Goal: Browse casually

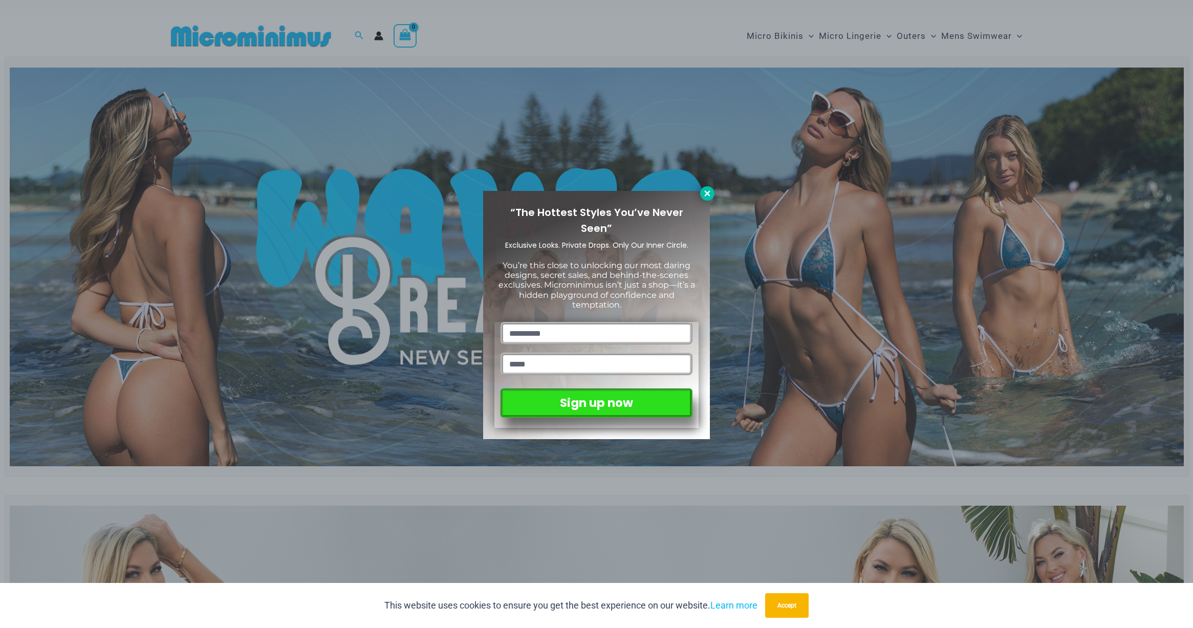
click at [708, 195] on icon at bounding box center [707, 193] width 9 height 9
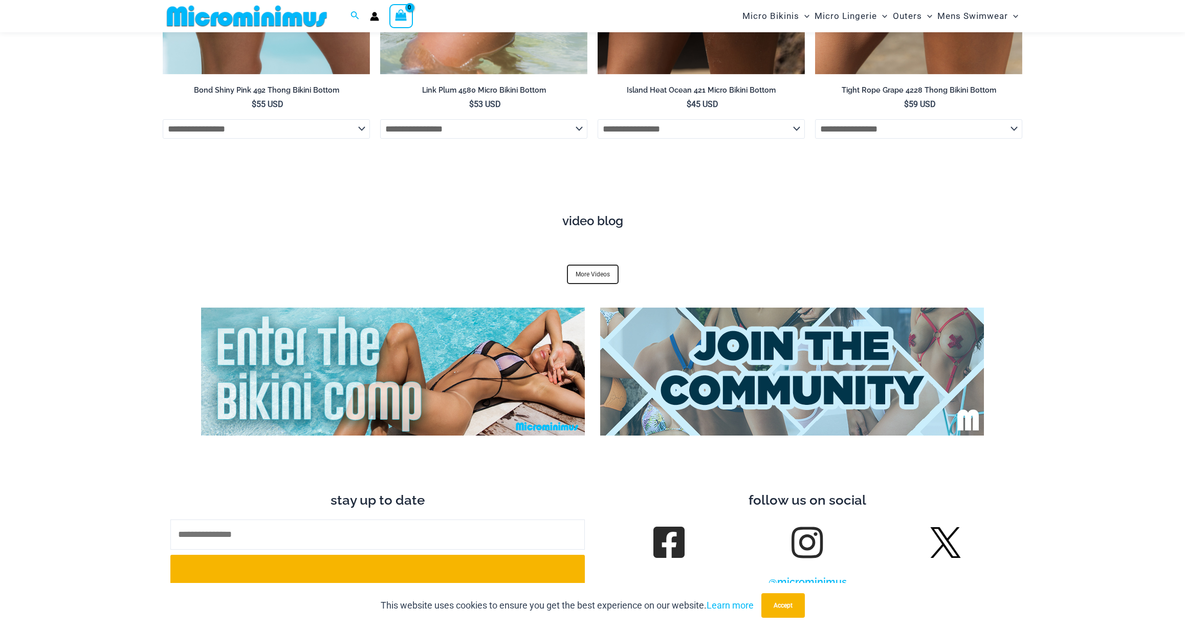
scroll to position [3911, 0]
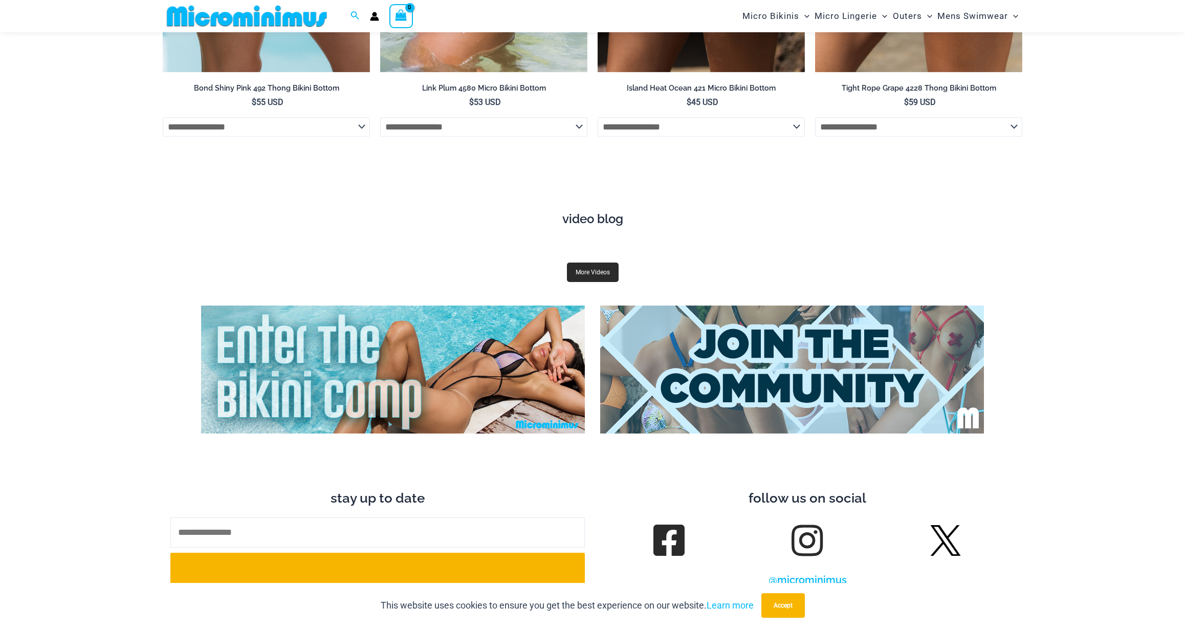
click at [584, 263] on link "More Videos" at bounding box center [593, 272] width 52 height 19
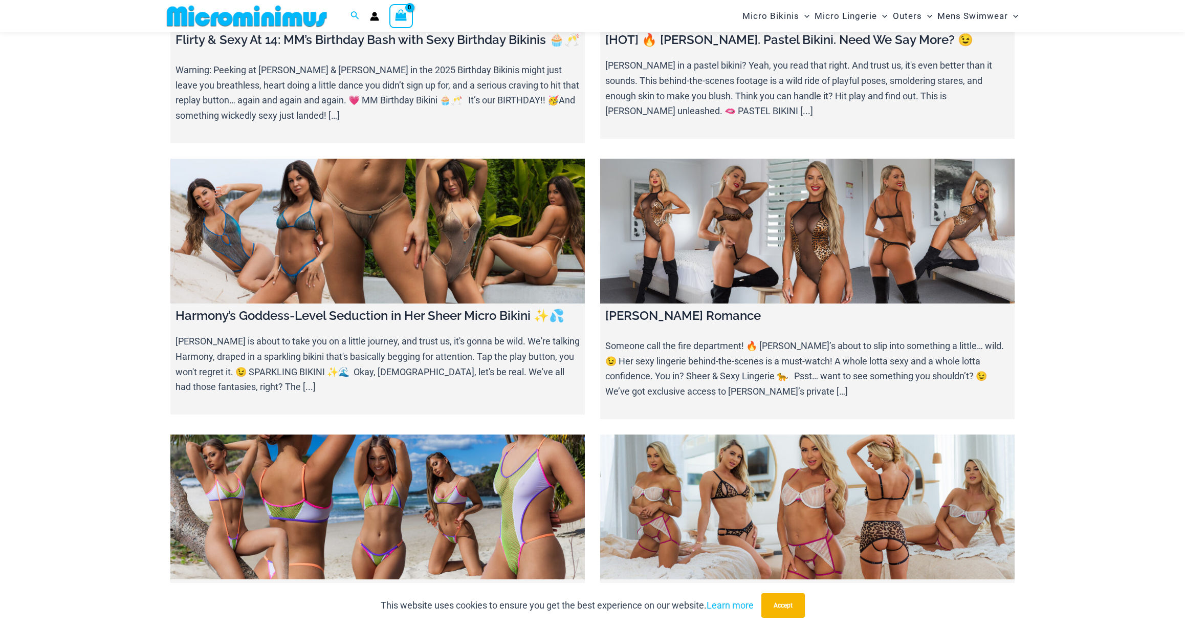
scroll to position [424, 0]
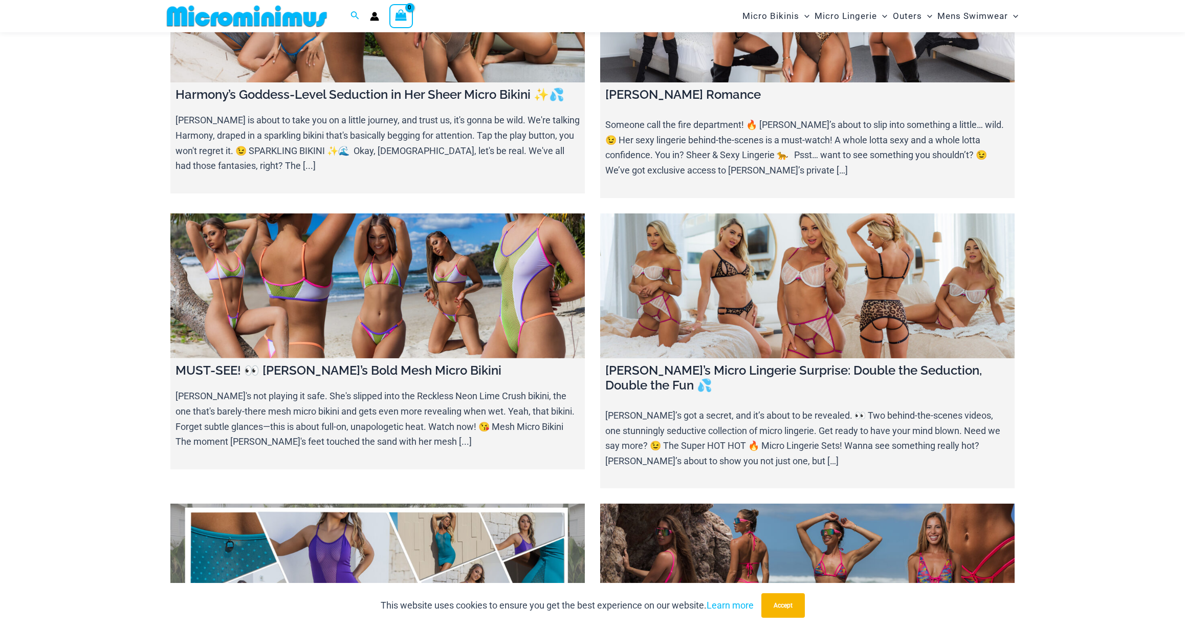
click at [700, 255] on link at bounding box center [807, 285] width 415 height 145
